Goal: Information Seeking & Learning: Learn about a topic

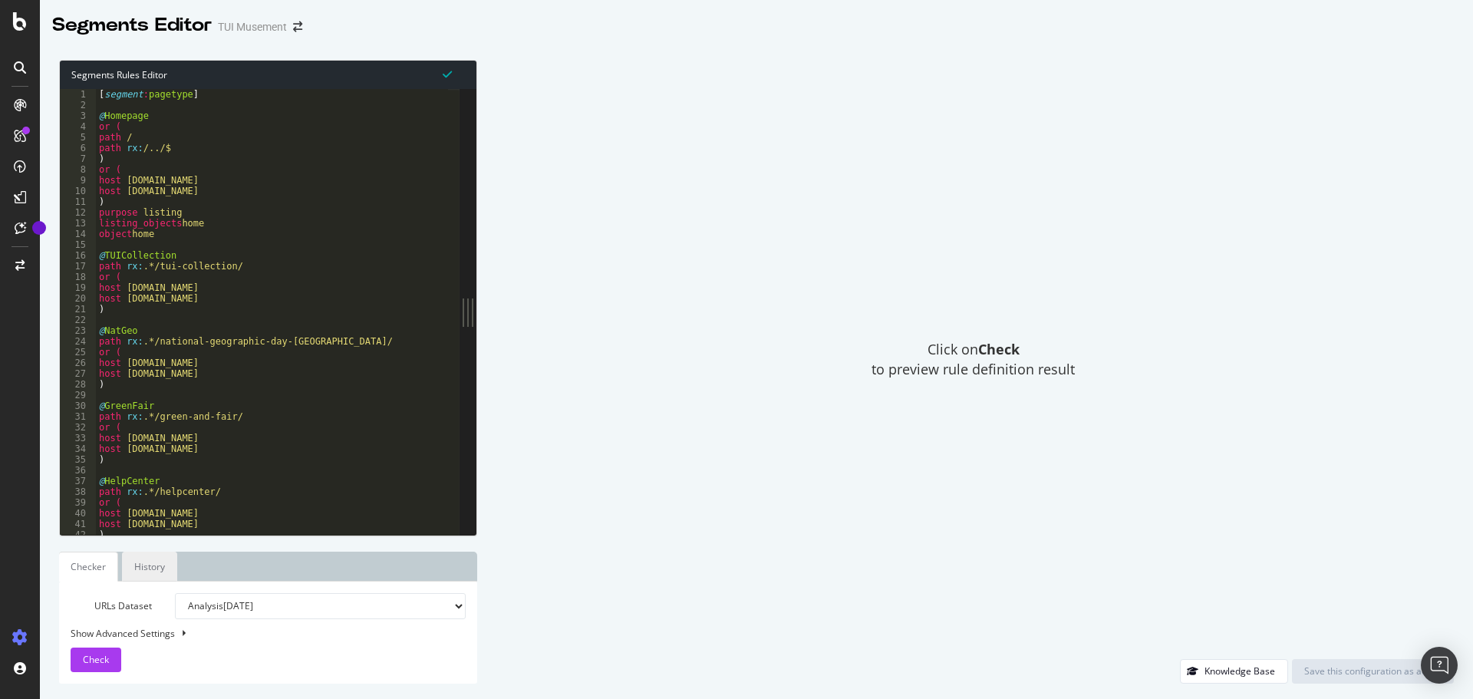
click at [157, 572] on link "History" at bounding box center [149, 567] width 55 height 30
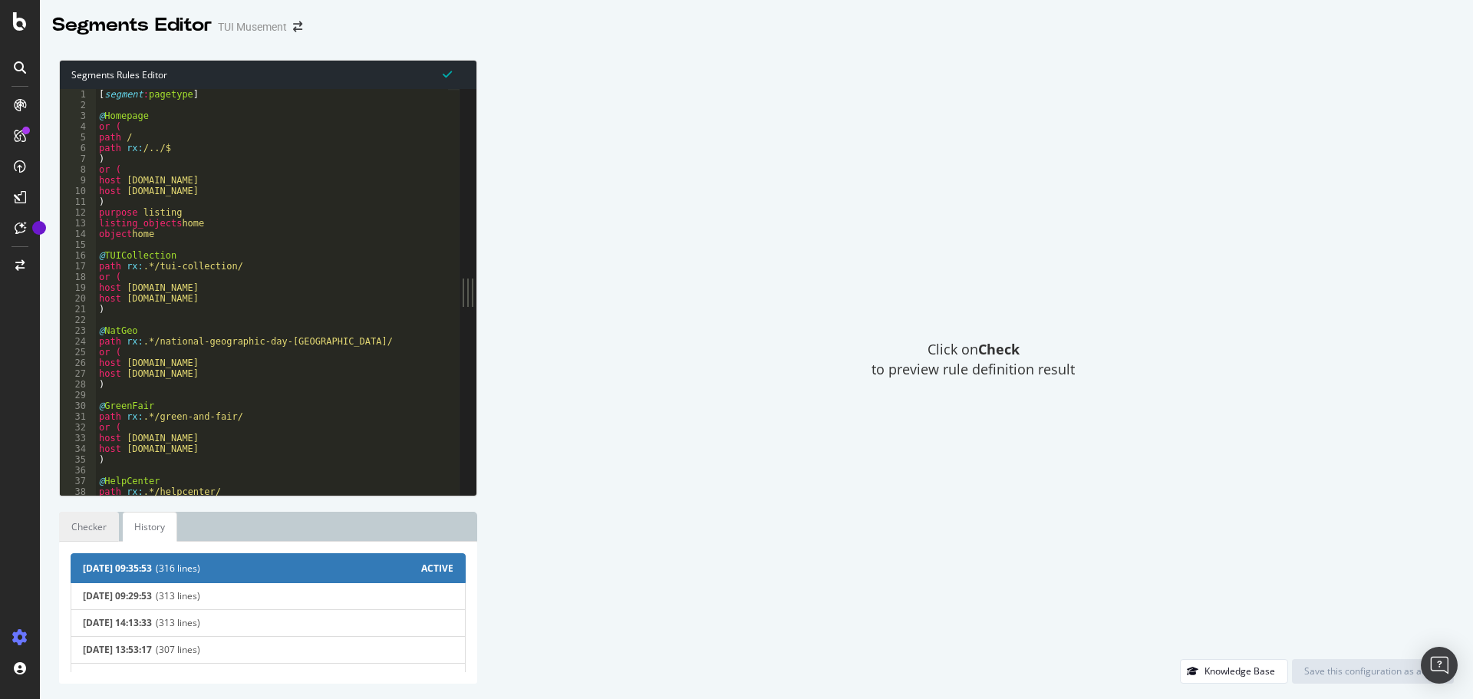
click at [95, 528] on link "Checker" at bounding box center [89, 527] width 60 height 30
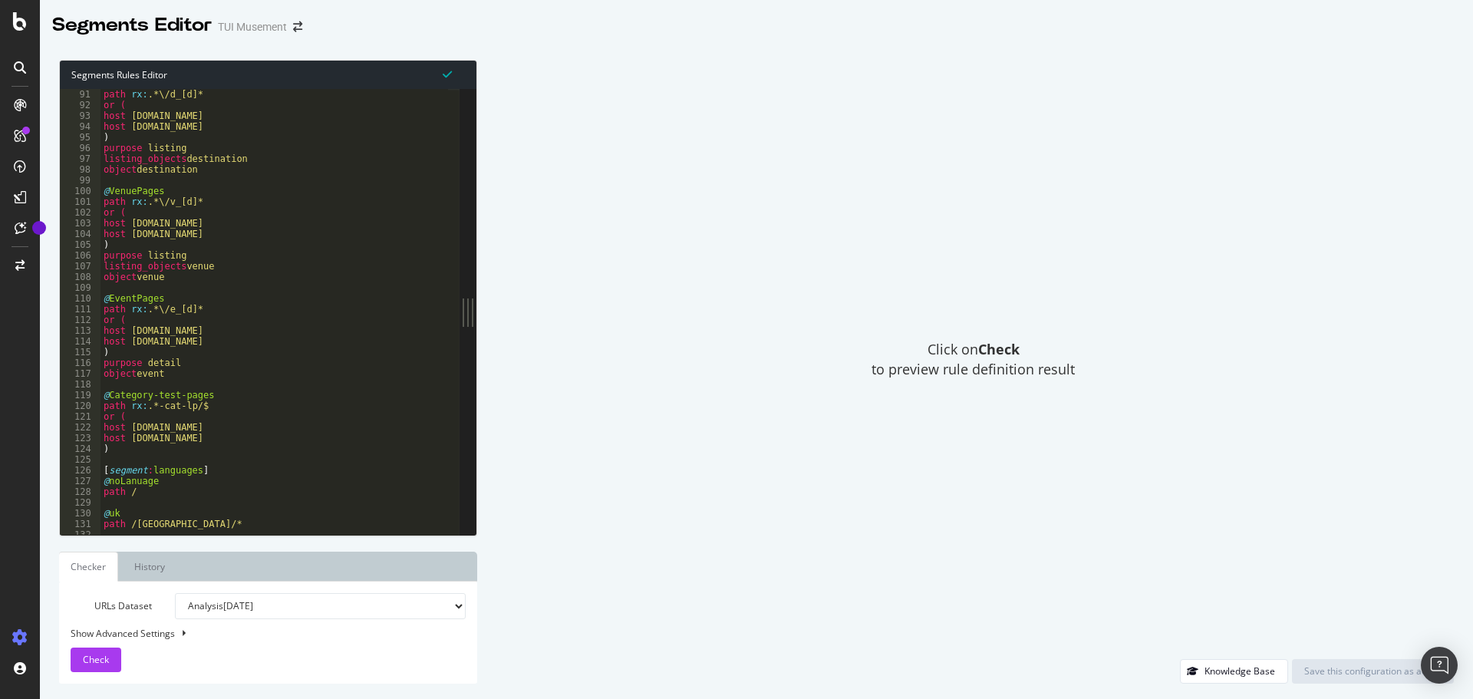
scroll to position [1013, 0]
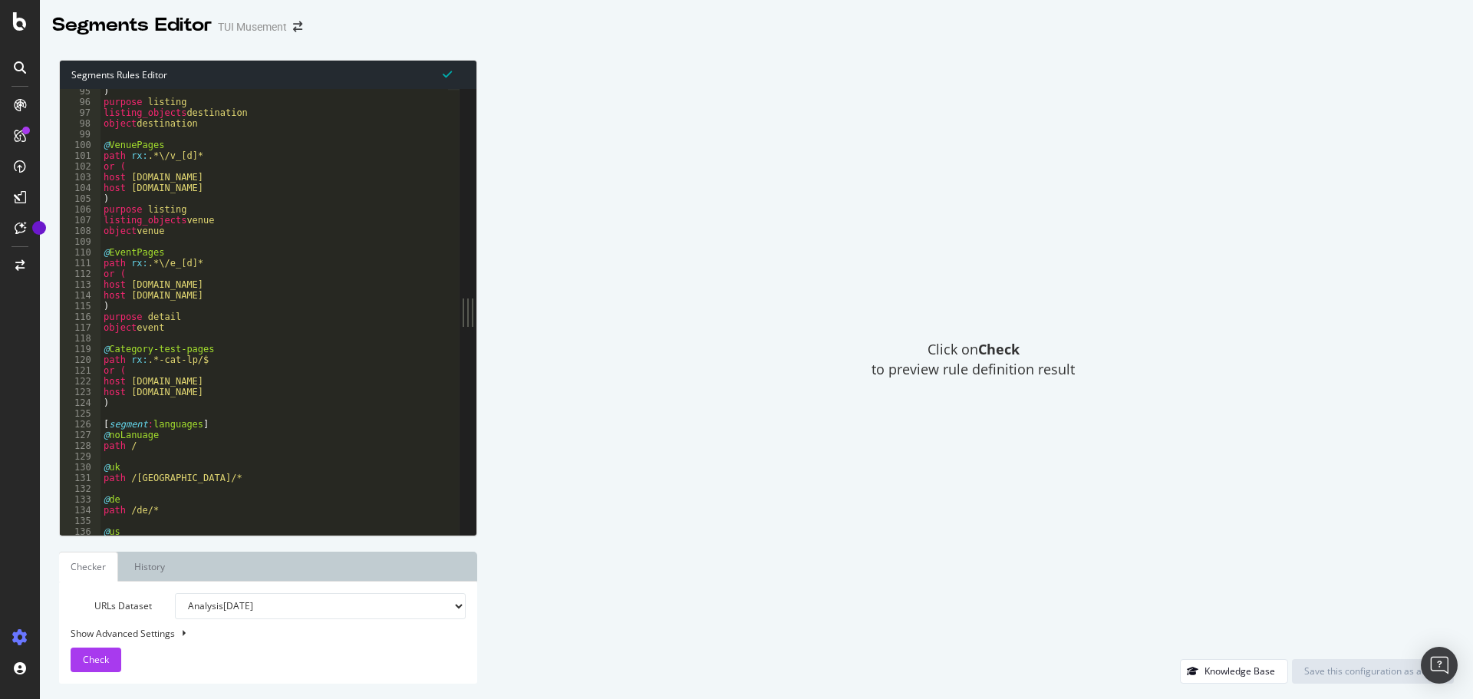
click at [1236, 328] on div "Click on Check to preview rule definition result" at bounding box center [973, 359] width 961 height 599
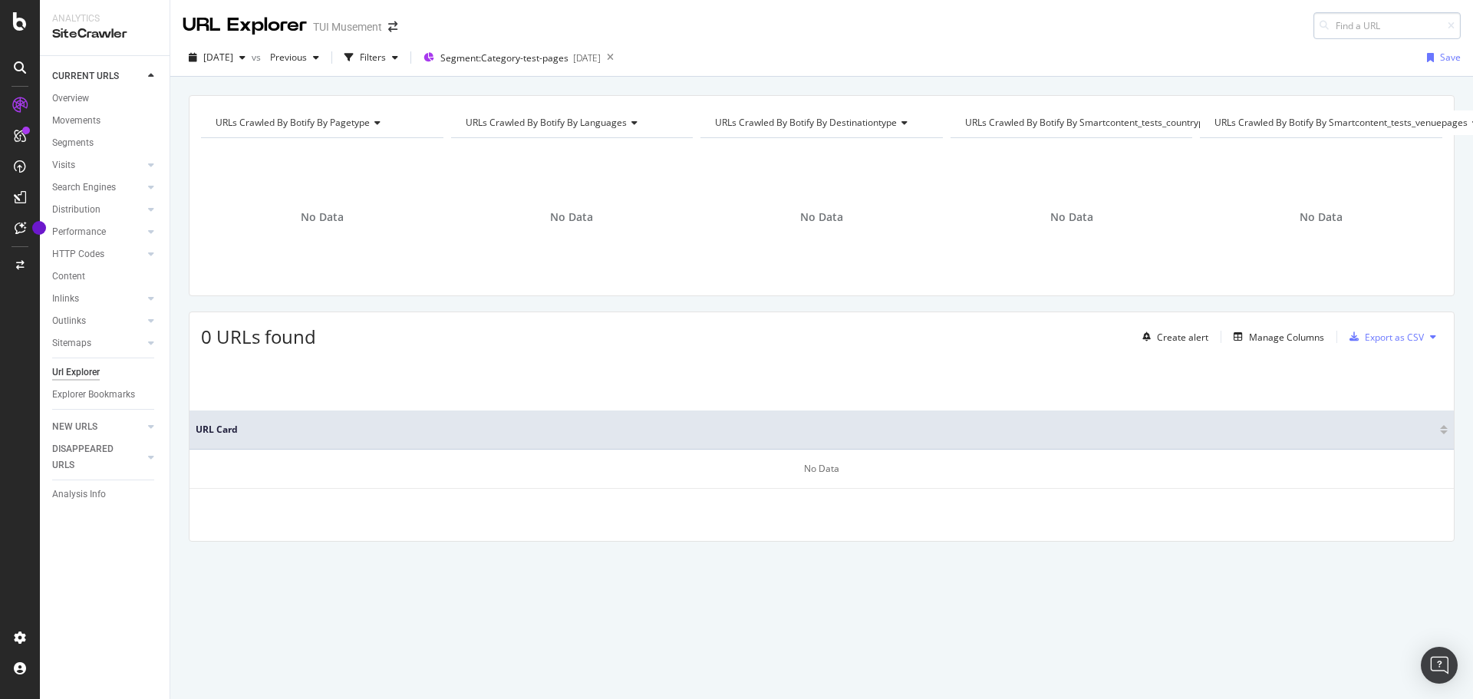
click at [1369, 22] on input at bounding box center [1387, 25] width 147 height 27
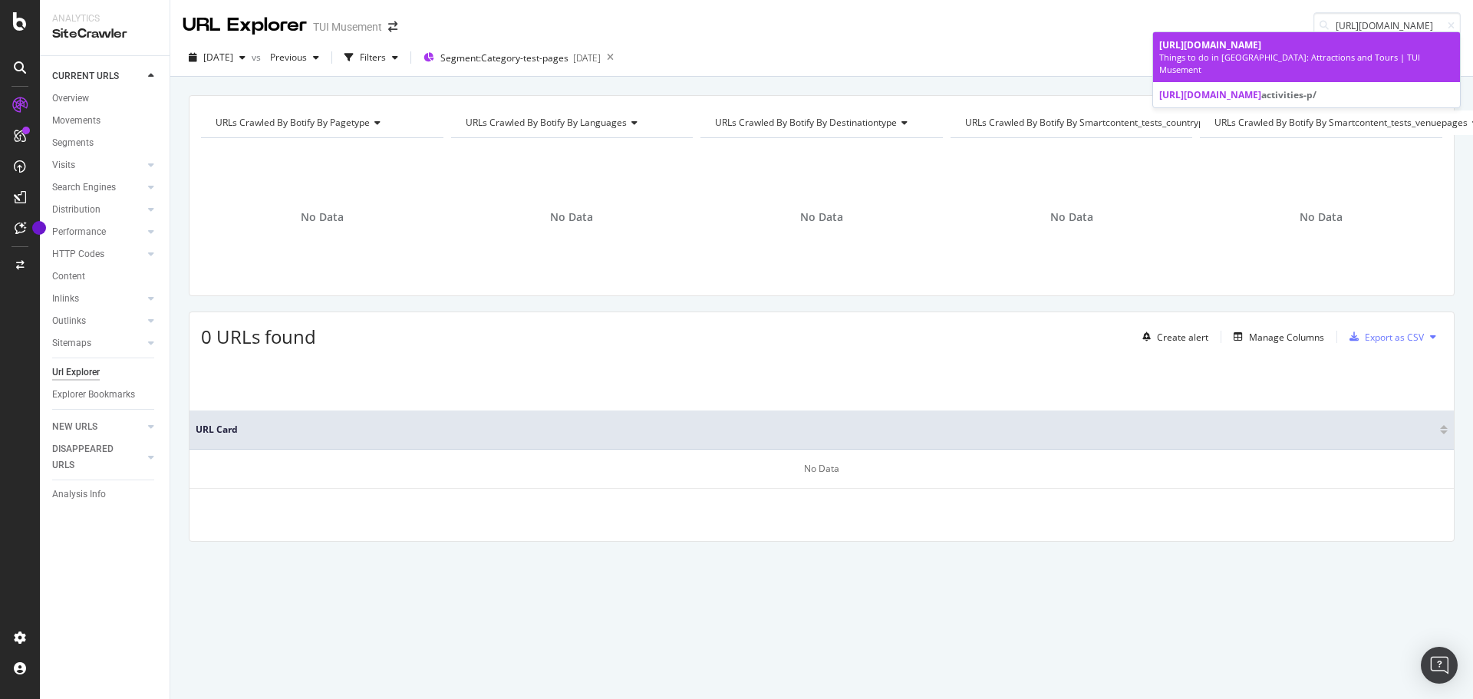
type input "[URL][DOMAIN_NAME]"
click at [1261, 46] on span "[URL][DOMAIN_NAME]" at bounding box center [1210, 44] width 102 height 13
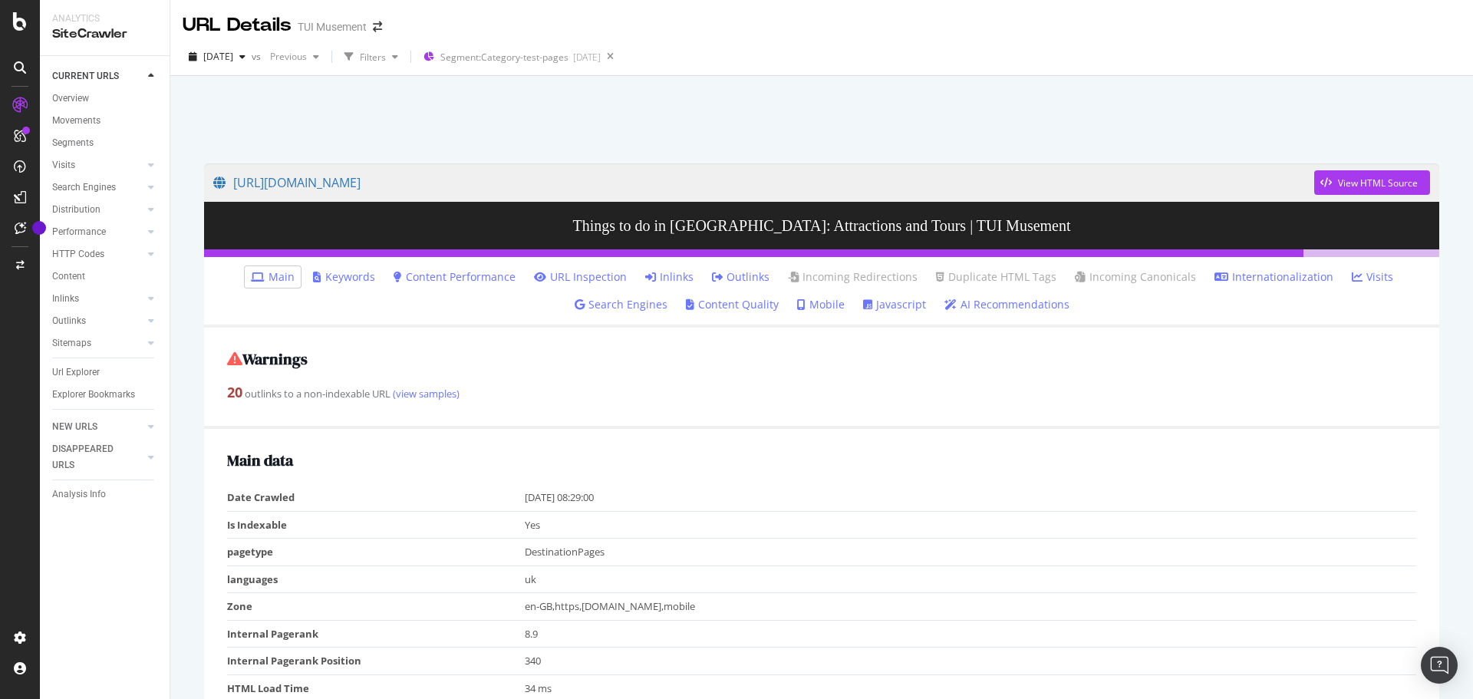
click at [730, 272] on link "Outlinks" at bounding box center [741, 276] width 58 height 15
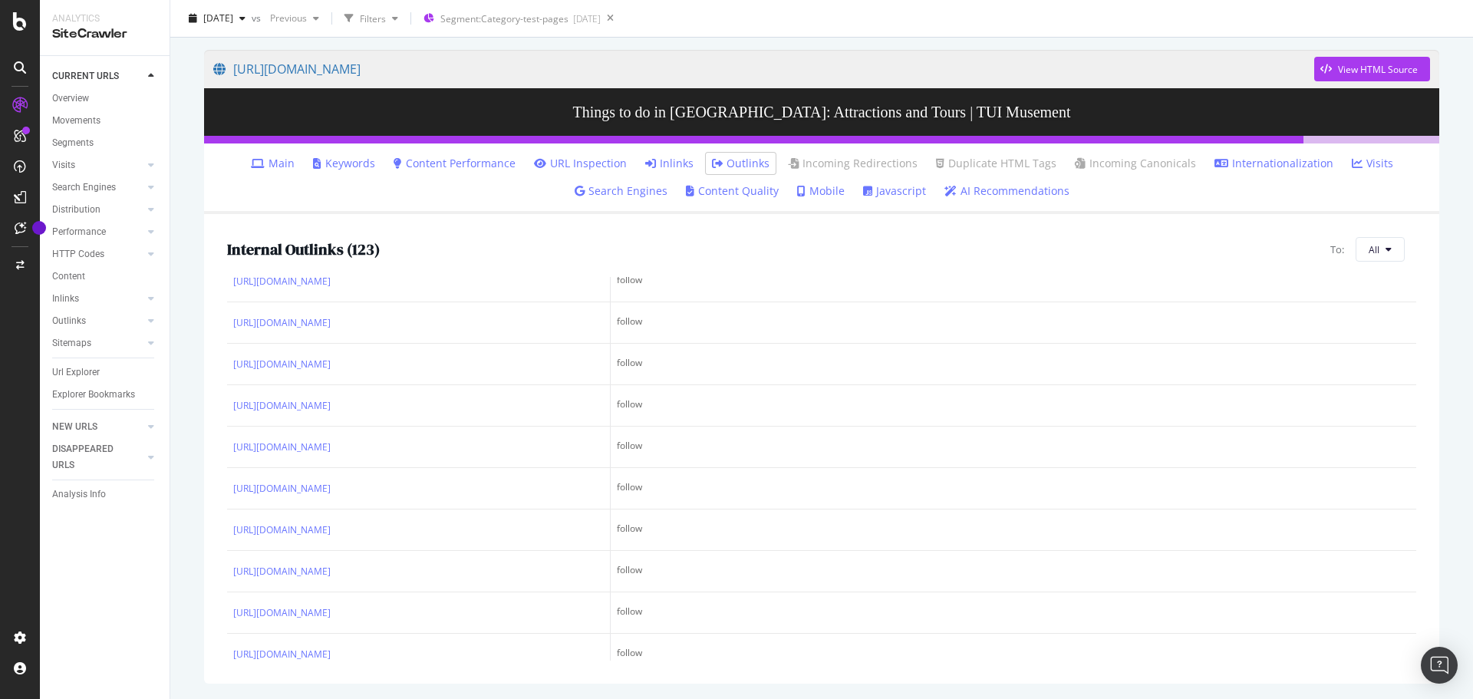
scroll to position [1725, 0]
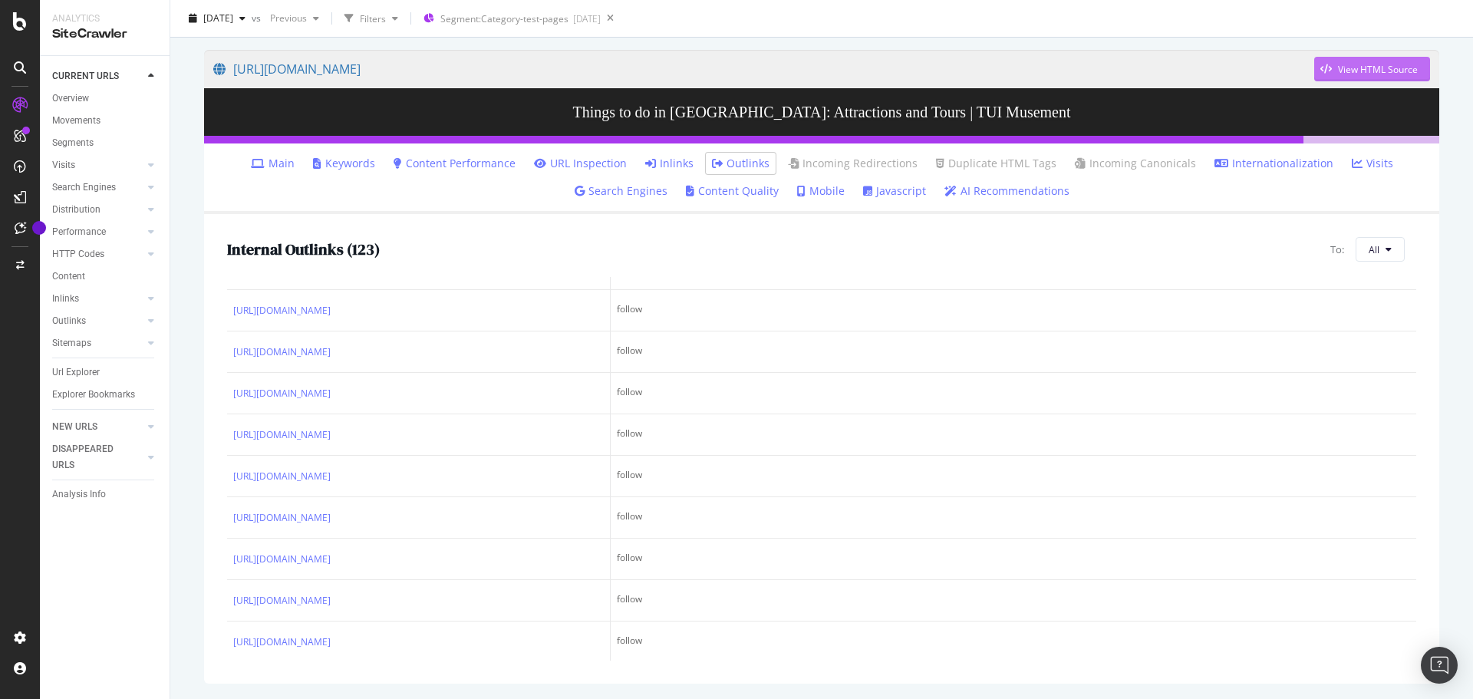
click at [1380, 71] on div "View HTML Source" at bounding box center [1378, 69] width 80 height 13
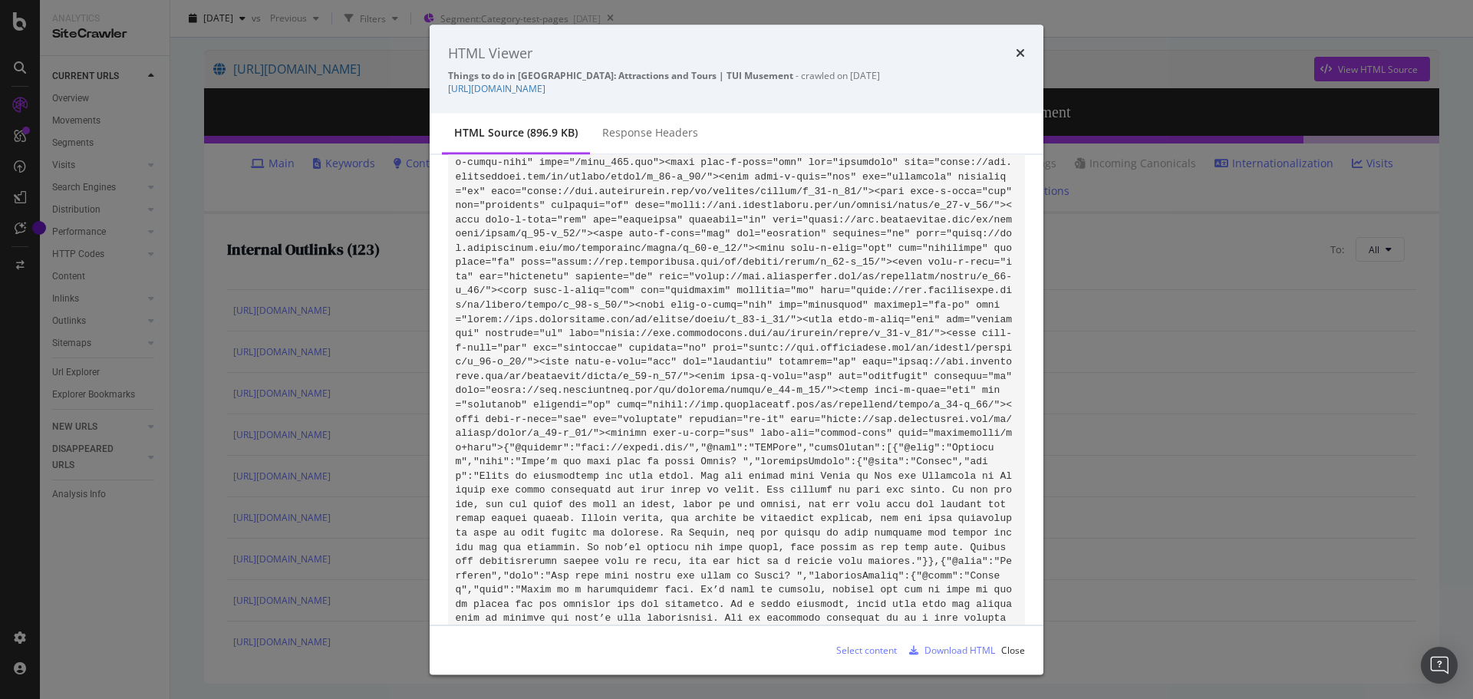
click at [1404, 16] on div "HTML Viewer Things to do in Paris: Attractions and Tours | TUI Musement - crawl…" at bounding box center [736, 349] width 1473 height 699
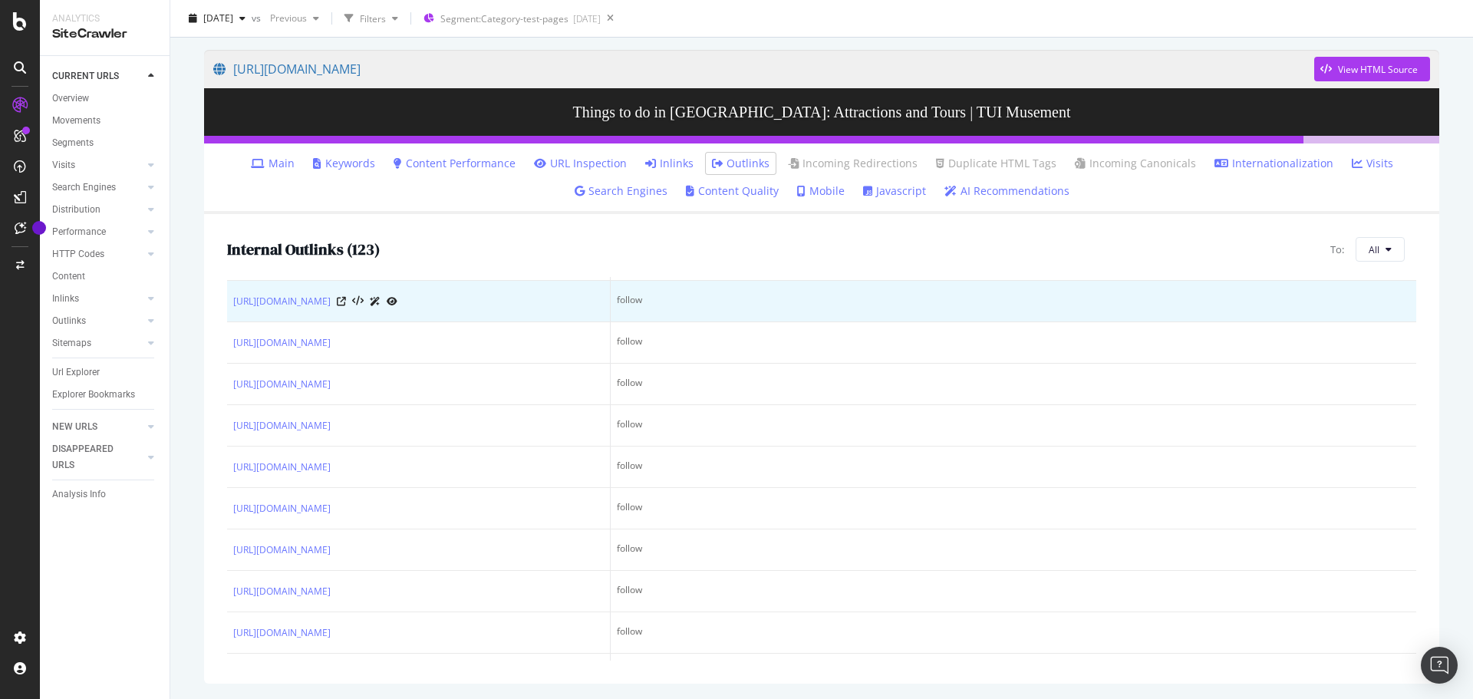
scroll to position [0, 0]
